Goal: Task Accomplishment & Management: Use online tool/utility

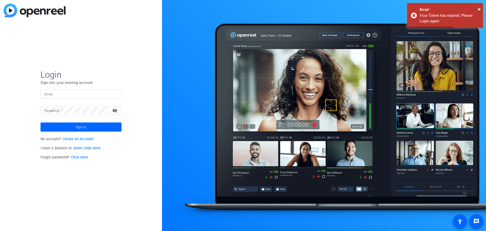
click at [73, 97] on div at bounding box center [81, 93] width 73 height 9
click at [73, 94] on input "Email" at bounding box center [81, 94] width 73 height 6
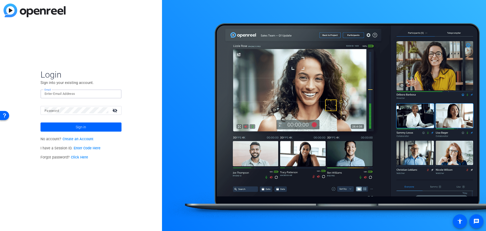
type input "[EMAIL_ADDRESS][DOMAIN_NAME]"
click at [86, 127] on span at bounding box center [81, 127] width 81 height 12
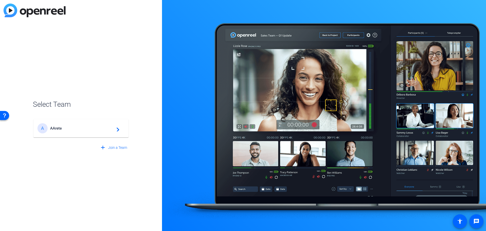
click at [61, 133] on mat-card-content "A AArete navigate_next" at bounding box center [80, 128] width 95 height 18
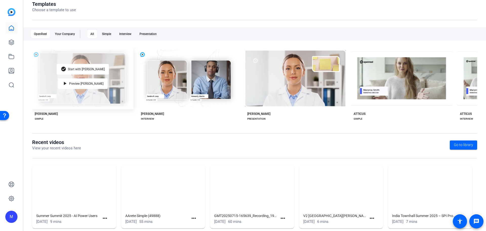
scroll to position [69, 0]
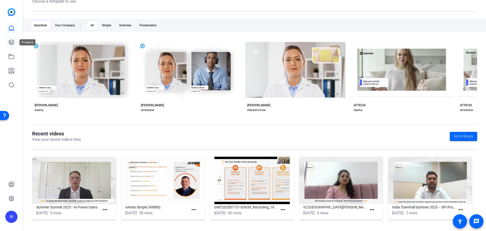
click at [9, 44] on icon at bounding box center [11, 42] width 5 height 5
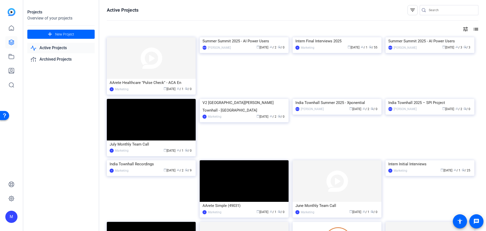
click at [68, 47] on link "Active Projects" at bounding box center [60, 48] width 67 height 10
click at [123, 88] on div "Marketing" at bounding box center [122, 89] width 14 height 5
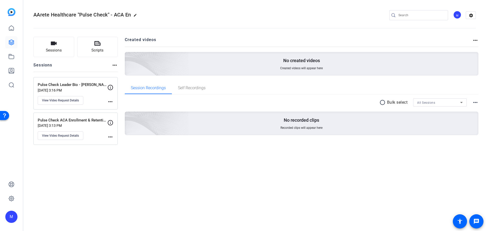
click at [111, 102] on mat-icon "more_horiz" at bounding box center [110, 102] width 6 height 6
click at [112, 86] on div at bounding box center [243, 115] width 486 height 231
click at [115, 159] on div "AArete Healthcare "Pulse Check" - ACA En edit M settings Sessions Scripts Sessi…" at bounding box center [254, 115] width 463 height 231
click at [46, 48] on span "Sessions" at bounding box center [54, 50] width 16 height 6
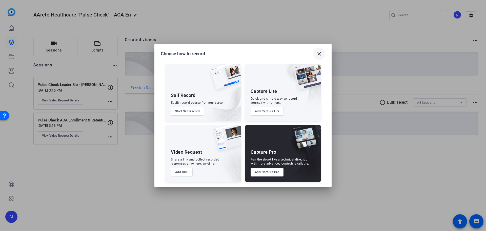
click at [319, 53] on mat-icon "close" at bounding box center [319, 54] width 6 height 6
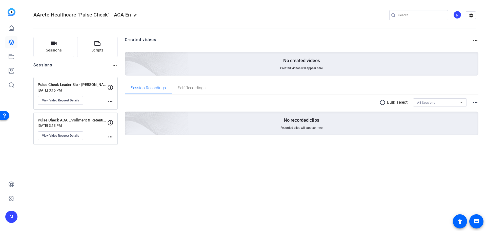
click at [62, 85] on p "Pulse Check Leader Bio - [PERSON_NAME]" at bounding box center [73, 85] width 70 height 6
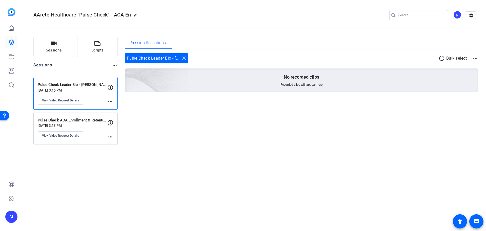
click at [107, 88] on p "[DATE] 3:16 PM" at bounding box center [73, 90] width 70 height 4
click at [67, 103] on button "View Video Request Details" at bounding box center [61, 100] width 46 height 9
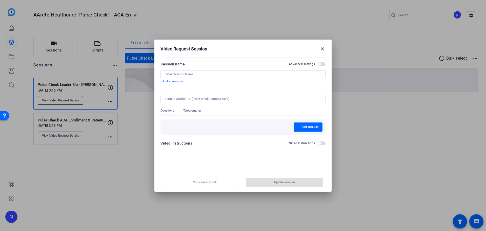
type input "Pulse Check Leader Bio - [PERSON_NAME]"
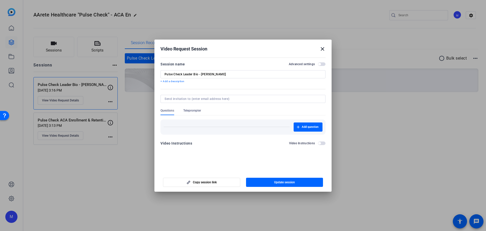
click at [198, 71] on div "Pulse Check Leader Bio - [PERSON_NAME]" at bounding box center [243, 74] width 157 height 8
click at [197, 74] on input "Pulse Check Leader Bio - [PERSON_NAME]" at bounding box center [243, 74] width 157 height 4
click at [323, 48] on mat-icon "close" at bounding box center [323, 49] width 6 height 6
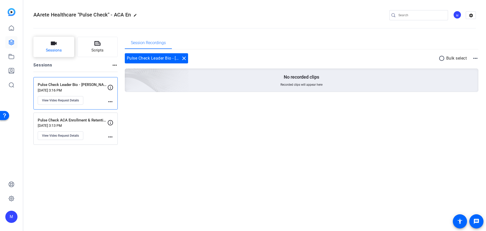
click at [52, 49] on span "Sessions" at bounding box center [54, 50] width 16 height 6
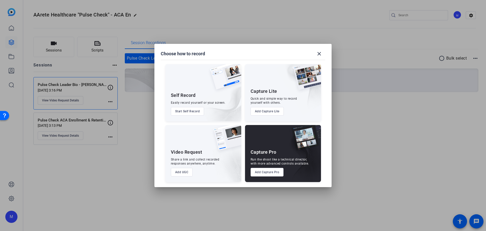
click at [117, 160] on div at bounding box center [243, 115] width 486 height 231
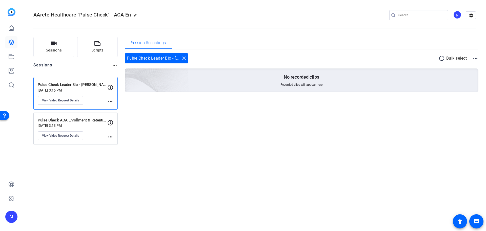
click at [111, 103] on mat-icon "more_horiz" at bounding box center [110, 102] width 6 height 6
click at [179, 132] on div at bounding box center [243, 115] width 486 height 231
click at [61, 52] on span "Sessions" at bounding box center [54, 50] width 16 height 6
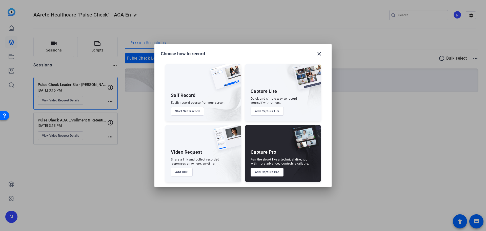
click at [186, 160] on button "Add UGC" at bounding box center [182, 172] width 22 height 9
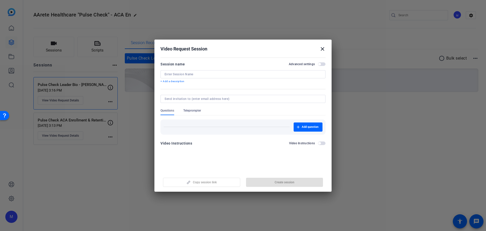
click at [196, 73] on input at bounding box center [243, 74] width 157 height 4
paste input "Pulse Check Leader Bio - [PERSON_NAME]"
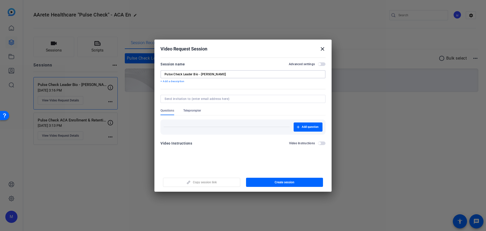
click at [202, 74] on input "Pulse Check Leader Bio - [PERSON_NAME]" at bounding box center [243, 74] width 157 height 4
type input "Pulse Check Leader Bio - [PERSON_NAME]"
click at [322, 65] on span "button" at bounding box center [322, 64] width 8 height 4
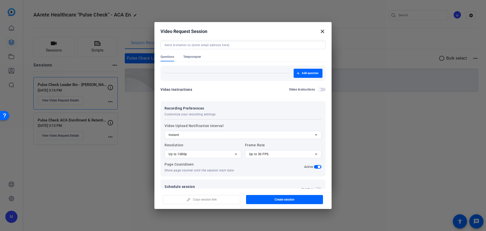
scroll to position [52, 0]
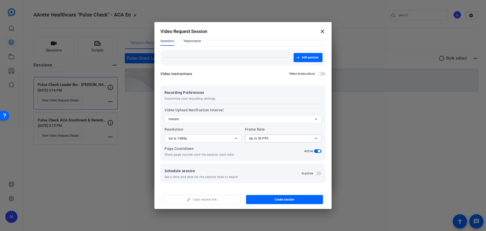
click at [263, 138] on span "Up to 30 FPS" at bounding box center [259, 139] width 20 height 4
click at [214, 140] on div at bounding box center [243, 115] width 486 height 231
click at [220, 138] on div "Up to 1080p" at bounding box center [202, 138] width 66 height 6
click at [209, 160] on mat-option "Up to 4K" at bounding box center [202, 165] width 75 height 8
click at [274, 140] on div "Up to 30 FPS" at bounding box center [282, 138] width 66 height 6
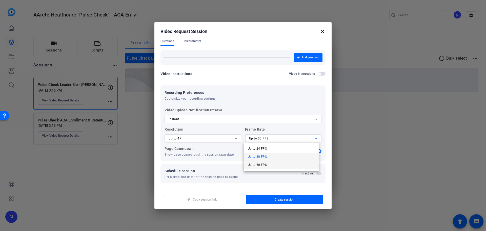
click at [277, 160] on mat-option "Up to 60 FPS" at bounding box center [281, 165] width 75 height 8
click at [315, 152] on span "button" at bounding box center [318, 151] width 8 height 4
click at [285, 160] on span "Create session" at bounding box center [285, 199] width 20 height 4
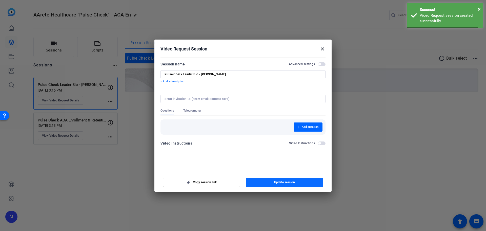
scroll to position [0, 0]
click at [322, 49] on mat-icon "close" at bounding box center [323, 49] width 6 height 6
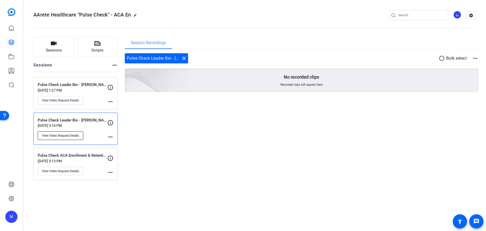
click at [67, 137] on span "View Video Request Details" at bounding box center [60, 135] width 37 height 4
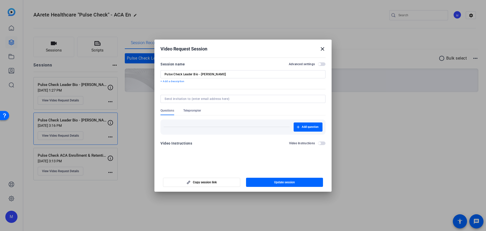
click at [191, 112] on span "Teleprompter" at bounding box center [192, 110] width 18 height 4
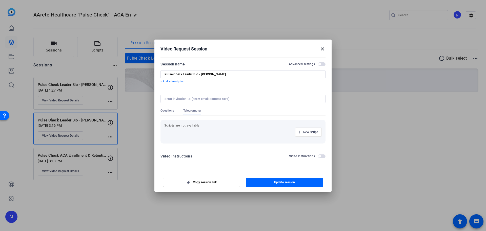
drag, startPoint x: 171, startPoint y: 108, endPoint x: 169, endPoint y: 113, distance: 5.9
click at [170, 108] on form "Session name Advanced settings Pulse Check Leader Bio - [PERSON_NAME] + Add a d…" at bounding box center [243, 111] width 165 height 101
click at [170, 111] on span "Questions" at bounding box center [168, 110] width 14 height 4
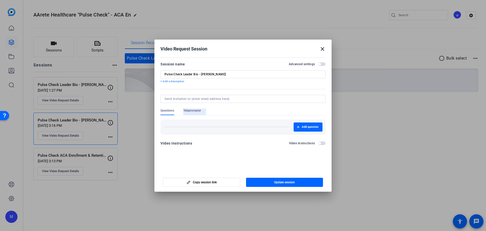
click at [195, 111] on span "Teleprompter" at bounding box center [192, 110] width 18 height 4
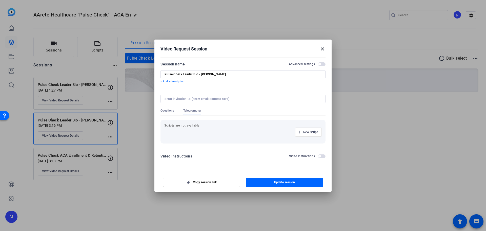
click at [164, 111] on span "Questions" at bounding box center [168, 110] width 14 height 4
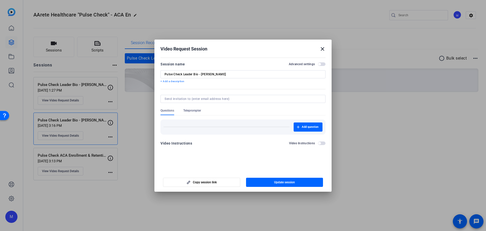
click at [323, 48] on mat-icon "close" at bounding box center [323, 49] width 6 height 6
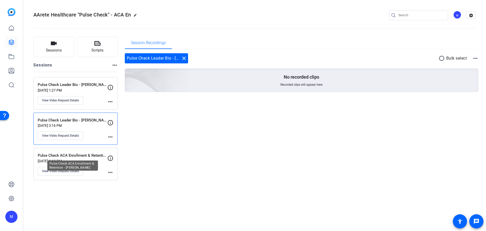
click at [87, 157] on p "Pulse Check ACA Enrollment & Retention - [PERSON_NAME]" at bounding box center [73, 155] width 70 height 6
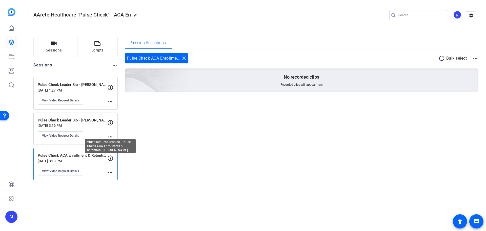
click at [109, 157] on icon at bounding box center [110, 158] width 6 height 6
click at [67, 160] on span "View Video Request Details" at bounding box center [60, 171] width 37 height 4
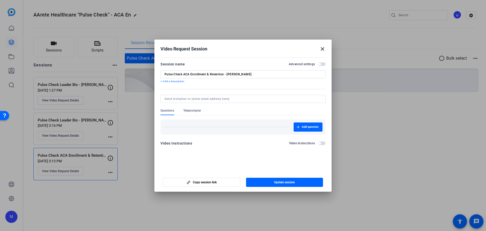
click at [195, 112] on span "Teleprompter" at bounding box center [192, 110] width 18 height 4
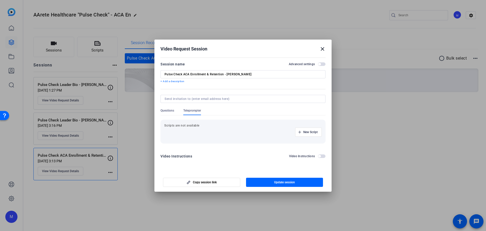
click at [165, 111] on span "Questions" at bounding box center [168, 110] width 14 height 4
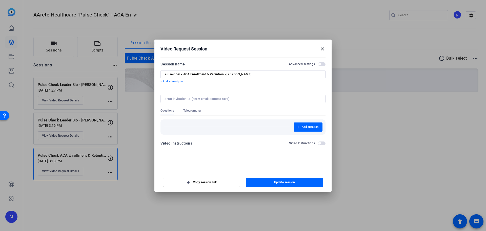
click at [320, 50] on mat-icon "close" at bounding box center [323, 49] width 6 height 6
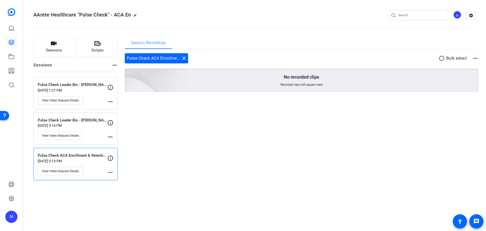
click at [110, 102] on mat-icon "more_horiz" at bounding box center [110, 102] width 6 height 6
click at [183, 135] on div at bounding box center [243, 115] width 486 height 231
click at [111, 156] on icon at bounding box center [110, 158] width 6 height 6
click at [90, 156] on p "Pulse Check ACA Enrollment & Retention - [PERSON_NAME]" at bounding box center [73, 155] width 70 height 6
click at [69, 160] on span "View Video Request Details" at bounding box center [60, 171] width 37 height 4
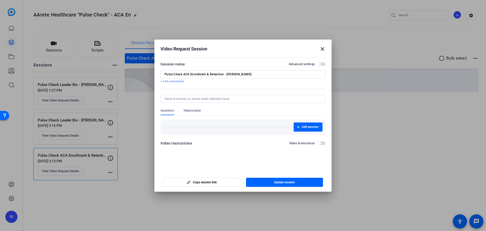
click at [238, 73] on input "Pulse Check ACA Enrollment & Retention - [PERSON_NAME]" at bounding box center [243, 74] width 157 height 4
click at [323, 50] on mat-icon "close" at bounding box center [323, 49] width 6 height 6
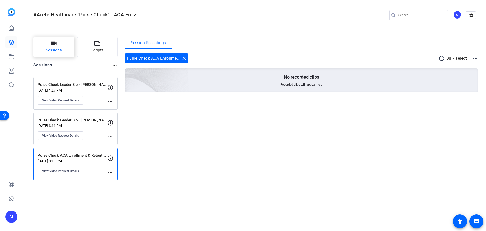
click at [49, 47] on button "Sessions" at bounding box center [53, 47] width 41 height 20
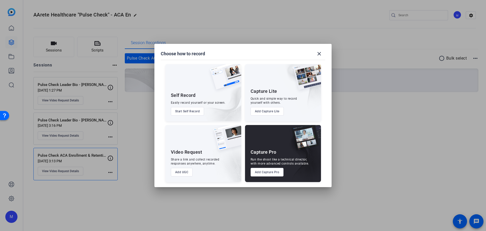
click at [177, 160] on button "Add UGC" at bounding box center [182, 172] width 22 height 9
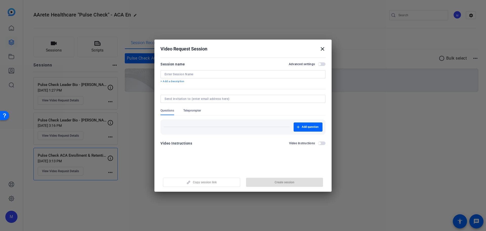
click at [187, 78] on div at bounding box center [243, 74] width 157 height 8
click at [188, 74] on input at bounding box center [243, 74] width 157 height 4
paste input "Pulse Check ACA Enrollment & Retention - [PERSON_NAME]"
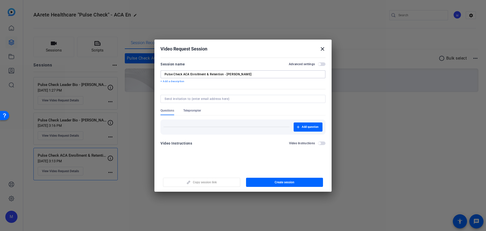
click at [226, 74] on input "Pulse Check ACA Enrollment & Retention - [PERSON_NAME]" at bounding box center [243, 74] width 157 height 4
type input "Pulse Check ACA Enrollment & Retention - [PERSON_NAME]"
click at [321, 63] on span "button" at bounding box center [322, 64] width 8 height 4
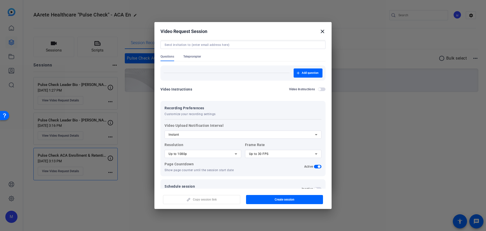
scroll to position [52, 0]
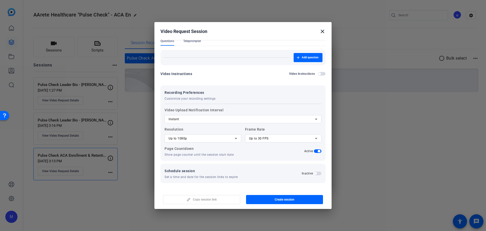
click at [182, 137] on span "Up to 1080p" at bounding box center [178, 139] width 18 height 4
click at [184, 160] on mat-option "Up to 4K" at bounding box center [202, 165] width 75 height 8
click at [263, 139] on span "Up to 30 FPS" at bounding box center [259, 139] width 20 height 4
click at [262, 160] on span "Up to 60 FPS" at bounding box center [257, 165] width 19 height 6
click at [316, 149] on span "button" at bounding box center [318, 151] width 8 height 4
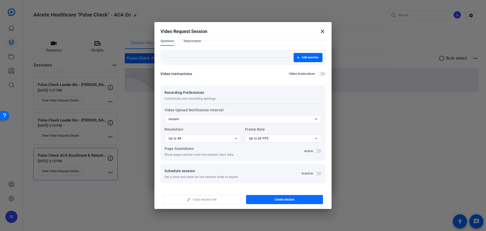
click at [279, 160] on span "button" at bounding box center [284, 199] width 77 height 12
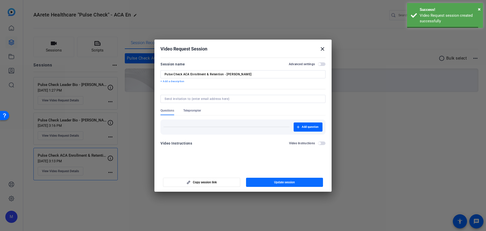
scroll to position [0, 0]
click at [322, 49] on mat-icon "close" at bounding box center [323, 49] width 6 height 6
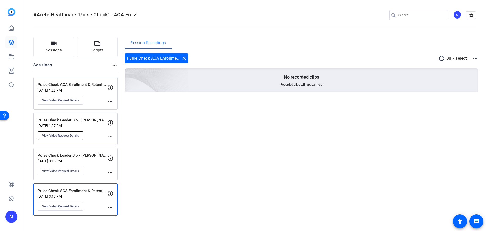
click at [75, 137] on span "View Video Request Details" at bounding box center [60, 135] width 37 height 4
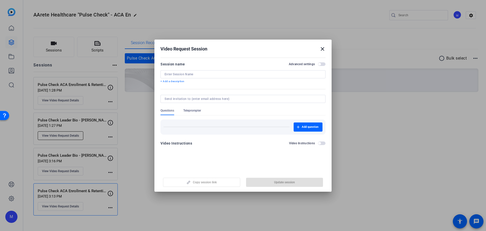
type input "Pulse Check Leader Bio - [PERSON_NAME]"
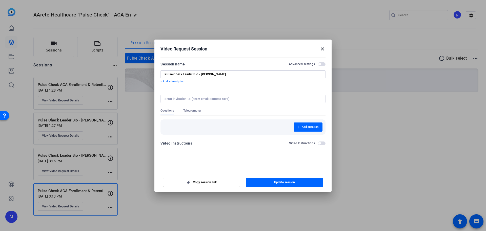
click at [218, 75] on input "Pulse Check Leader Bio - [PERSON_NAME]" at bounding box center [243, 74] width 157 height 4
click at [324, 48] on mat-icon "close" at bounding box center [323, 49] width 6 height 6
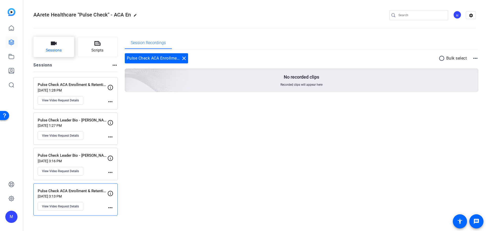
click at [53, 54] on button "Sessions" at bounding box center [53, 47] width 41 height 20
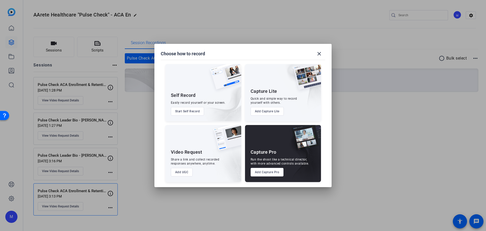
click at [191, 160] on button "Add UGC" at bounding box center [182, 172] width 22 height 9
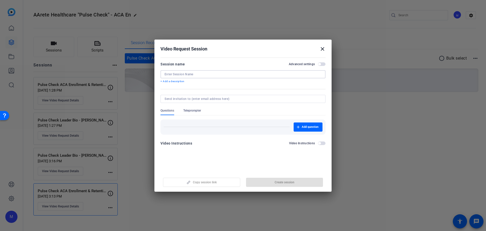
click at [196, 73] on input at bounding box center [243, 74] width 157 height 4
paste input "Pulse Check Leader Bio - [PERSON_NAME]"
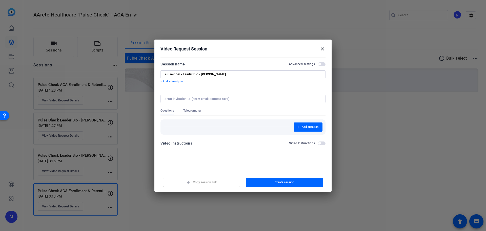
click at [200, 74] on input "Pulse Check Leader Bio - [PERSON_NAME]" at bounding box center [243, 74] width 157 height 4
type input "Pulse Check Leader Bio - [PERSON_NAME]"
click at [323, 66] on div "Session name Advanced settings" at bounding box center [243, 64] width 165 height 6
drag, startPoint x: 320, startPoint y: 64, endPoint x: 306, endPoint y: 73, distance: 16.9
click at [320, 64] on span "button" at bounding box center [319, 64] width 3 height 3
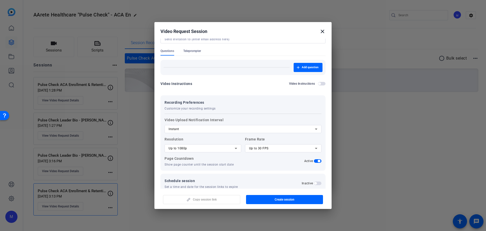
scroll to position [52, 0]
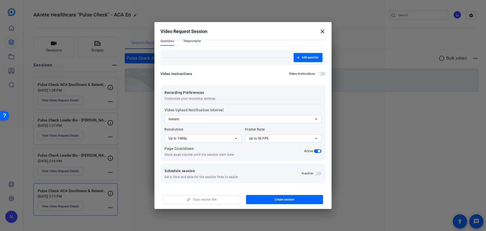
click at [204, 138] on div "Up to 1080p" at bounding box center [202, 138] width 66 height 6
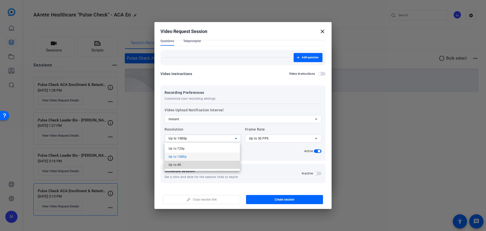
click at [204, 160] on mat-option "Up to 4K" at bounding box center [202, 165] width 75 height 8
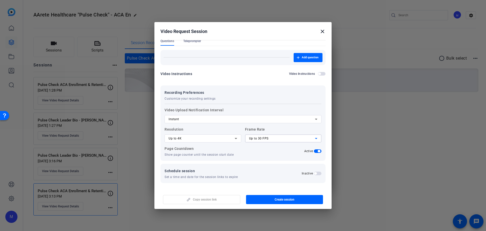
click at [277, 137] on div "Up to 30 FPS" at bounding box center [282, 138] width 66 height 6
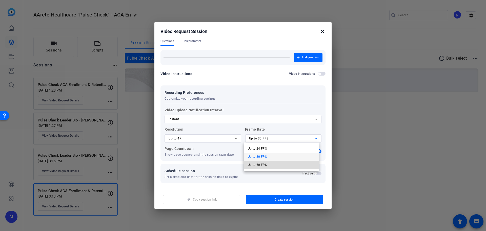
click at [279, 160] on mat-option "Up to 60 FPS" at bounding box center [281, 165] width 75 height 8
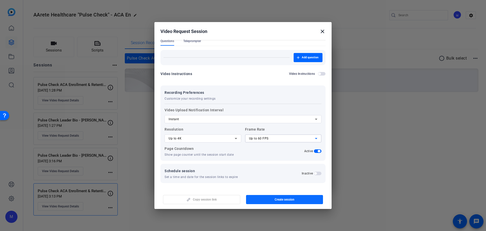
click at [282, 160] on span "Create session" at bounding box center [285, 199] width 20 height 4
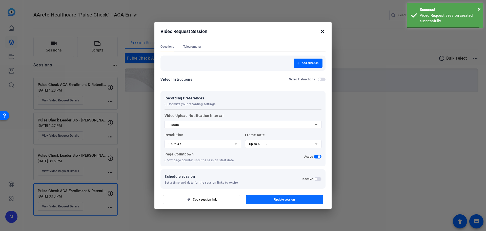
scroll to position [0, 0]
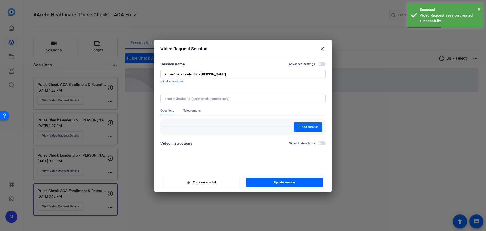
click at [323, 51] on mat-icon "close" at bounding box center [323, 49] width 6 height 6
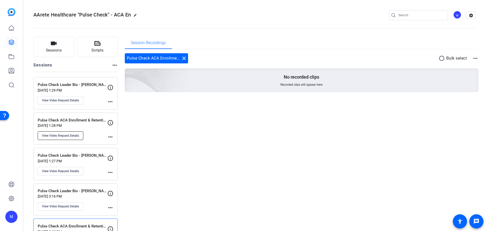
click at [58, 137] on span "View Video Request Details" at bounding box center [60, 135] width 37 height 4
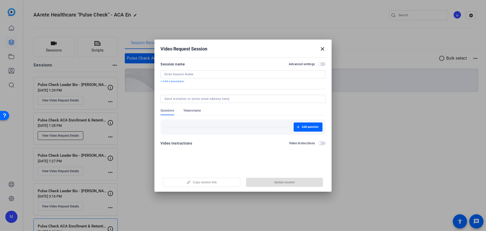
type input "Pulse Check ACA Enrollment & Retention - [PERSON_NAME]"
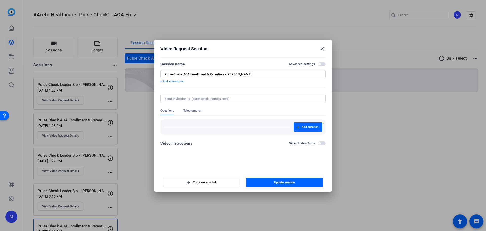
click at [235, 75] on input "Pulse Check ACA Enrollment & Retention - [PERSON_NAME]" at bounding box center [243, 74] width 157 height 4
click at [324, 49] on mat-icon "close" at bounding box center [323, 49] width 6 height 6
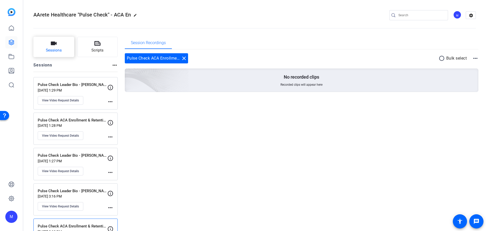
click at [50, 48] on span "Sessions" at bounding box center [54, 50] width 16 height 6
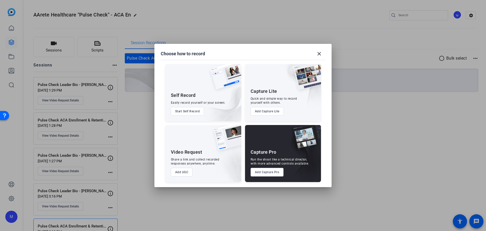
click at [182, 160] on button "Add UGC" at bounding box center [182, 172] width 22 height 9
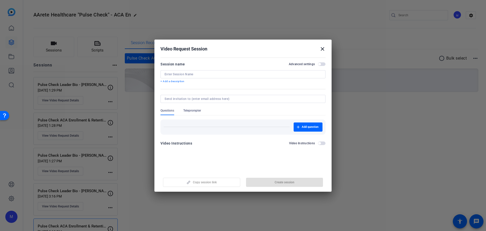
click at [189, 74] on input at bounding box center [243, 74] width 157 height 4
paste input "Pulse Check ACA Enrollment & Retention - [PERSON_NAME]"
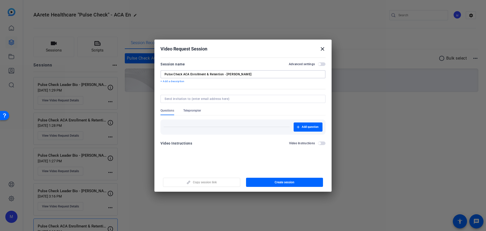
click at [227, 73] on input "Pulse Check ACA Enrollment & Retention - [PERSON_NAME]" at bounding box center [243, 74] width 157 height 4
type input "Pulse Check ACA Enrollment & Retention - [PERSON_NAME]"
click at [320, 64] on span "button" at bounding box center [319, 64] width 3 height 3
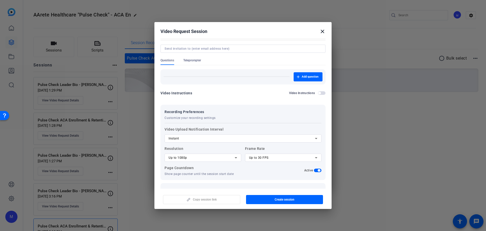
scroll to position [46, 0]
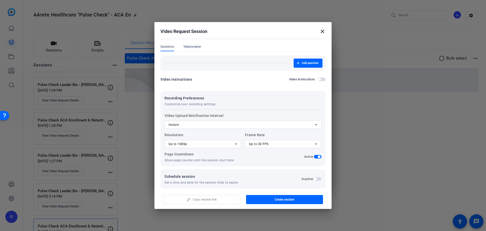
click at [186, 145] on span "Up to 1080p" at bounding box center [178, 144] width 18 height 4
click at [192, 160] on mat-option "Up to 4K" at bounding box center [202, 170] width 75 height 8
click at [274, 142] on div "Up to 30 FPS" at bounding box center [282, 144] width 66 height 6
click at [275, 160] on mat-option "Up to 60 FPS" at bounding box center [281, 170] width 75 height 8
click at [314, 156] on span "button" at bounding box center [318, 157] width 8 height 4
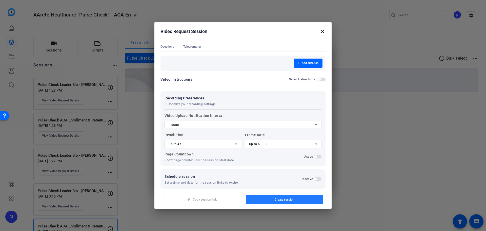
click at [296, 160] on span "button" at bounding box center [284, 199] width 77 height 12
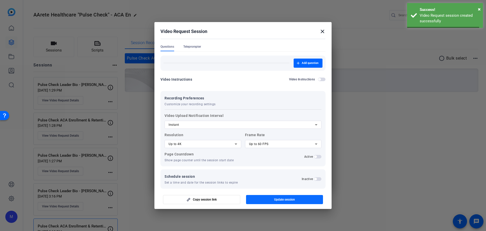
scroll to position [0, 0]
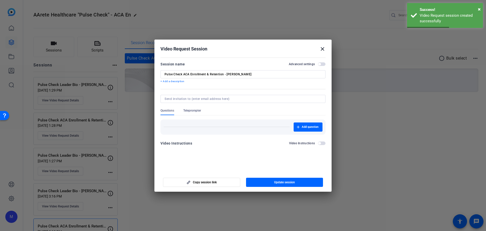
click at [321, 47] on mat-icon "close" at bounding box center [323, 49] width 6 height 6
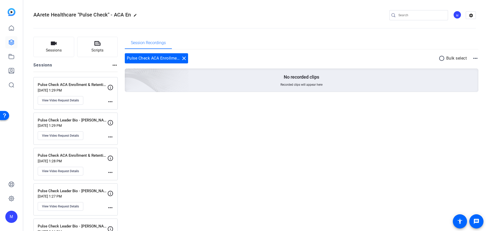
click at [92, 125] on p "[DATE] 1:29 PM" at bounding box center [73, 125] width 70 height 4
click at [71, 139] on button "View Video Request Details" at bounding box center [61, 135] width 46 height 9
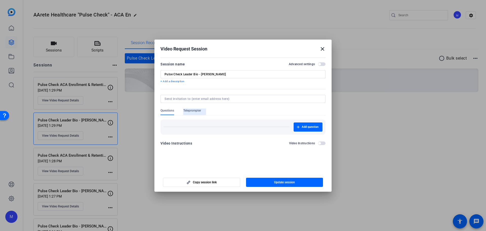
click at [185, 110] on span "Teleprompter" at bounding box center [192, 110] width 18 height 4
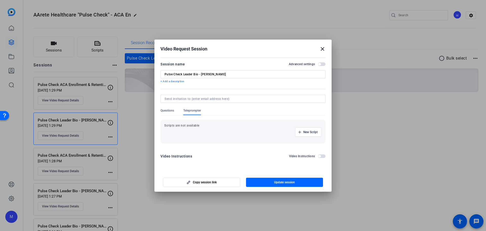
click at [197, 126] on p "Scripts are not available" at bounding box center [243, 125] width 158 height 4
click at [302, 132] on span "button" at bounding box center [309, 132] width 26 height 12
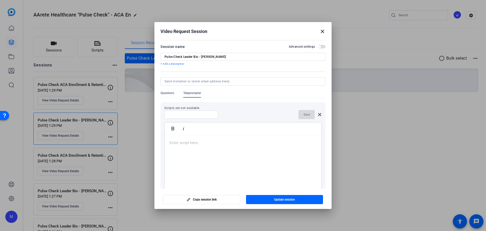
click at [203, 146] on div at bounding box center [243, 166] width 157 height 63
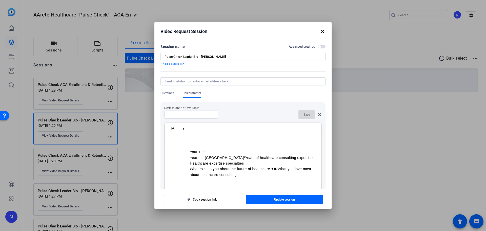
scroll to position [43, 0]
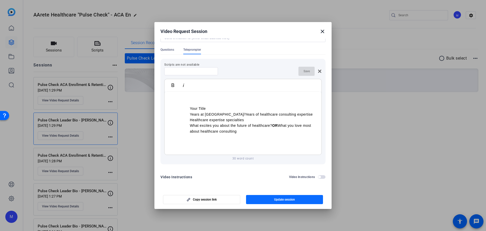
click at [280, 160] on span "Update session" at bounding box center [284, 199] width 21 height 4
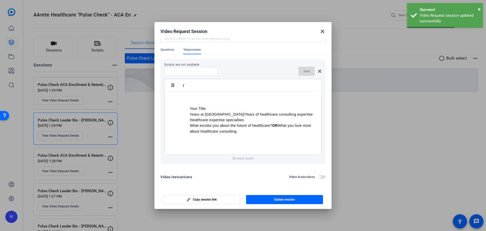
click at [323, 32] on mat-icon "close" at bounding box center [323, 31] width 6 height 6
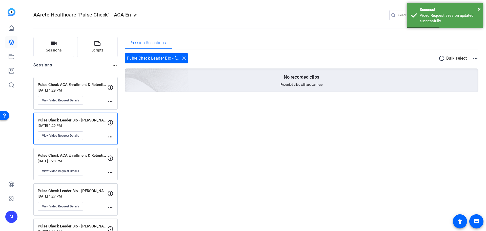
click at [92, 121] on p "Pulse Check Leader Bio - [PERSON_NAME]" at bounding box center [73, 120] width 70 height 6
click at [81, 137] on button "View Video Request Details" at bounding box center [61, 135] width 46 height 9
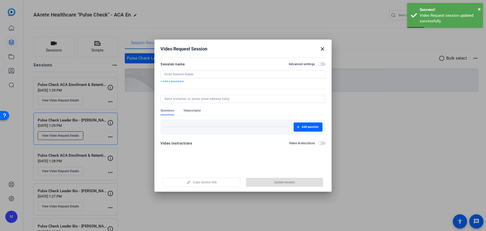
type input "Pulse Check Leader Bio - [PERSON_NAME]"
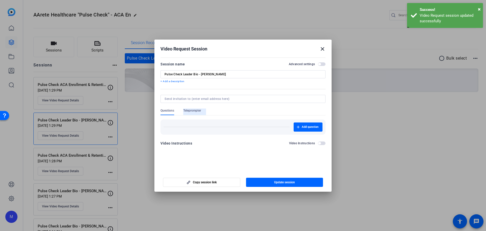
click at [193, 112] on span "Teleprompter" at bounding box center [192, 111] width 18 height 7
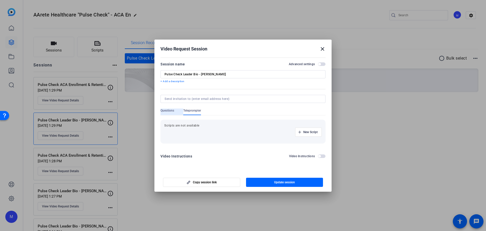
click at [167, 112] on span "Questions" at bounding box center [168, 110] width 14 height 4
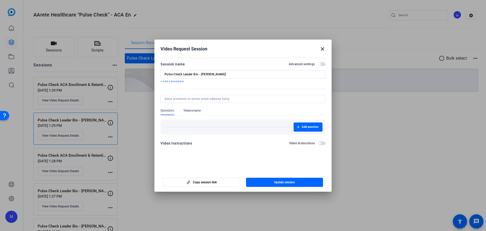
click at [324, 48] on mat-icon "close" at bounding box center [323, 49] width 6 height 6
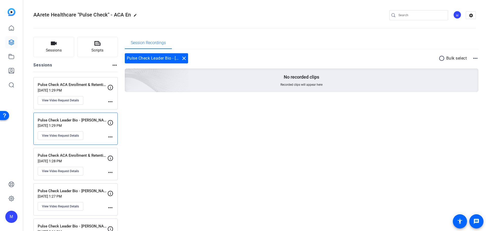
click at [88, 123] on div "Pulse Check Leader Bio - [PERSON_NAME] [DATE] 1:29 PM View Video Request Details" at bounding box center [73, 128] width 70 height 23
click at [72, 133] on button "View Video Request Details" at bounding box center [61, 135] width 46 height 9
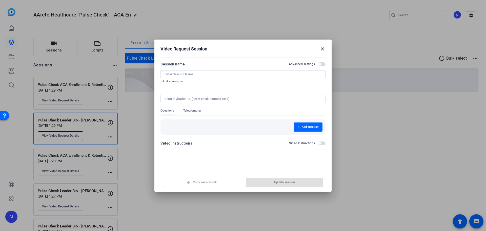
type input "Pulse Check Leader Bio - [PERSON_NAME]"
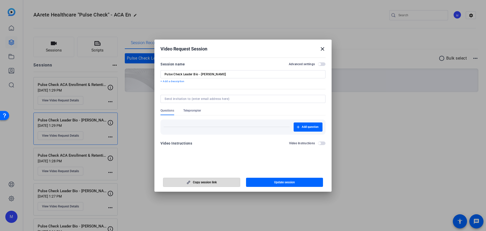
click at [210, 160] on span "button" at bounding box center [201, 182] width 77 height 12
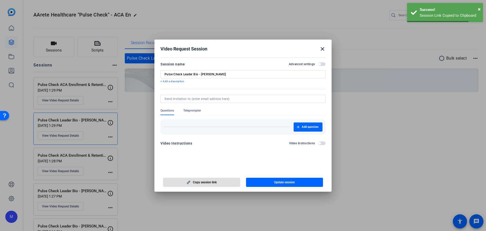
click at [322, 49] on mat-icon "close" at bounding box center [323, 49] width 6 height 6
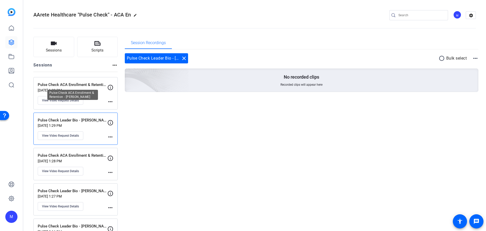
click at [76, 83] on p "Pulse Check ACA Enrollment & Retention - [PERSON_NAME]" at bounding box center [73, 85] width 70 height 6
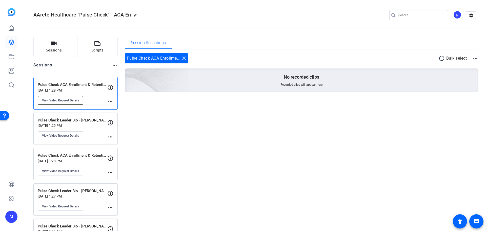
click at [72, 101] on span "View Video Request Details" at bounding box center [60, 100] width 37 height 4
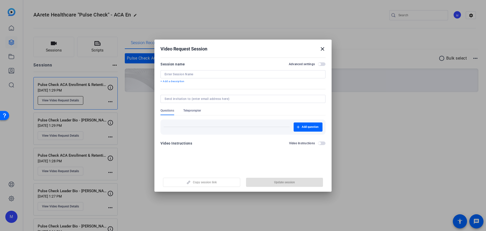
type input "Pulse Check ACA Enrollment & Retention - [PERSON_NAME]"
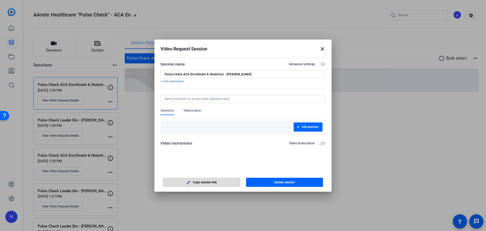
click at [200, 160] on span "Copy session link" at bounding box center [205, 182] width 24 height 4
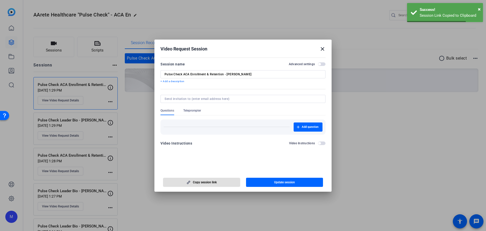
click at [322, 48] on mat-icon "close" at bounding box center [323, 49] width 6 height 6
